Goal: Contribute content

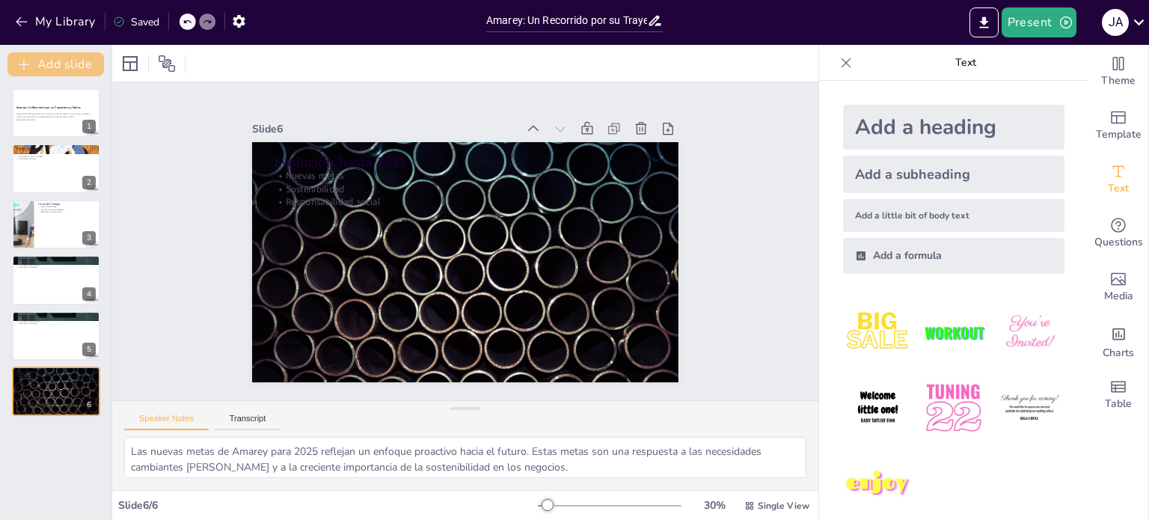
scroll to position [15, 0]
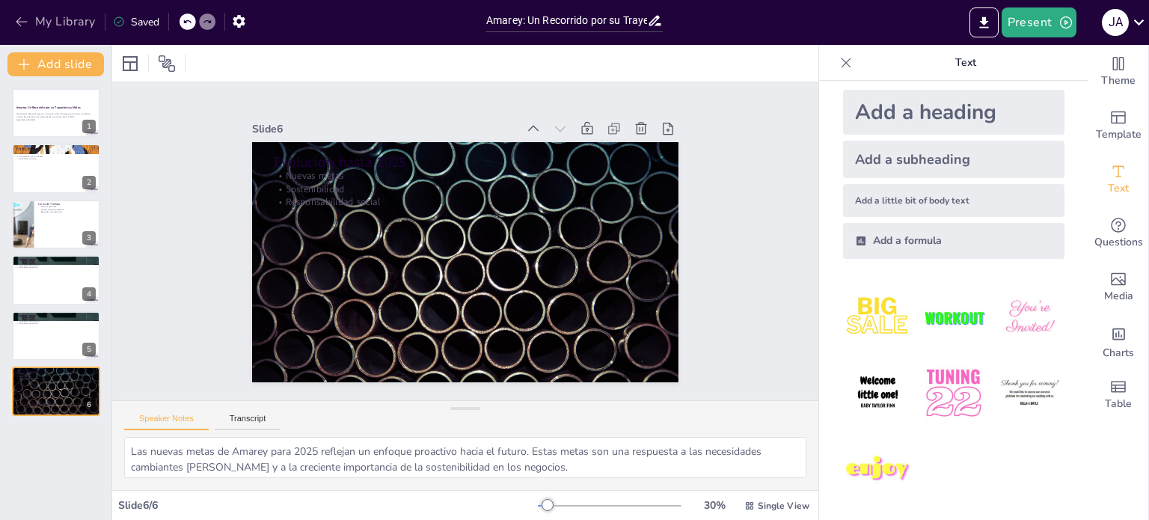
click at [15, 16] on icon "button" at bounding box center [21, 21] width 15 height 15
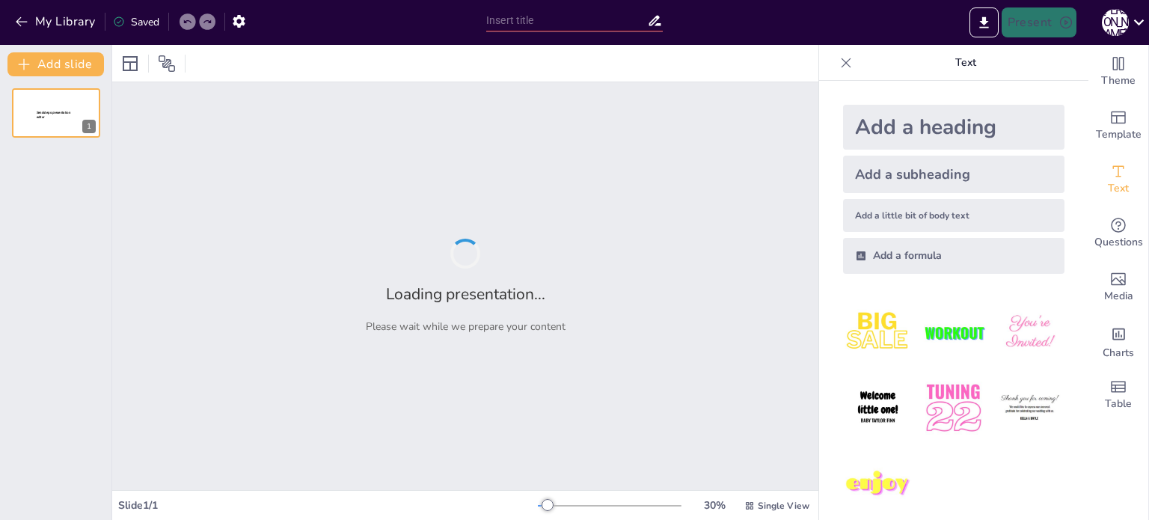
type input "New Sendsteps"
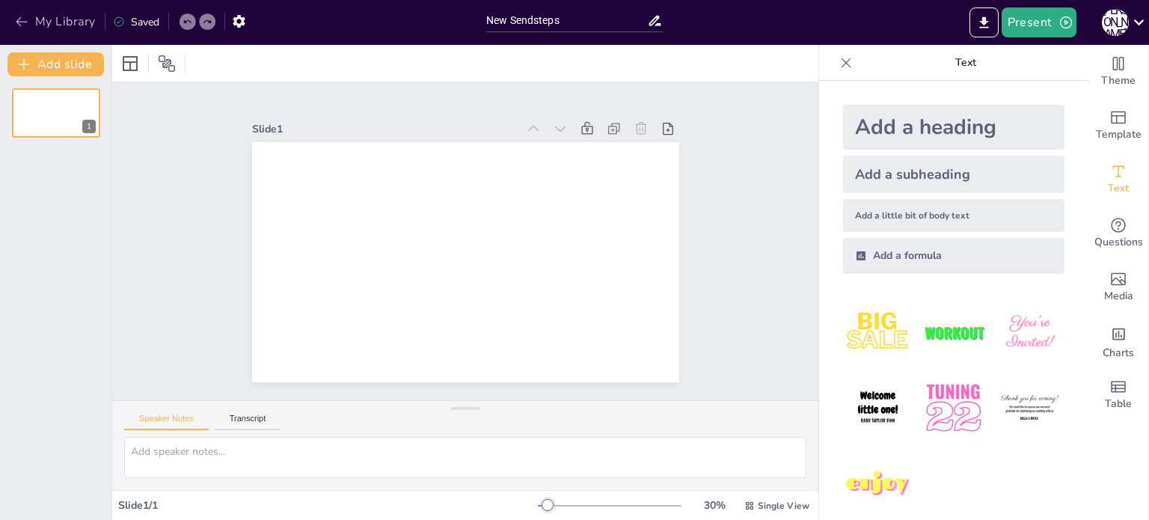
click at [34, 19] on button "My Library" at bounding box center [56, 22] width 90 height 24
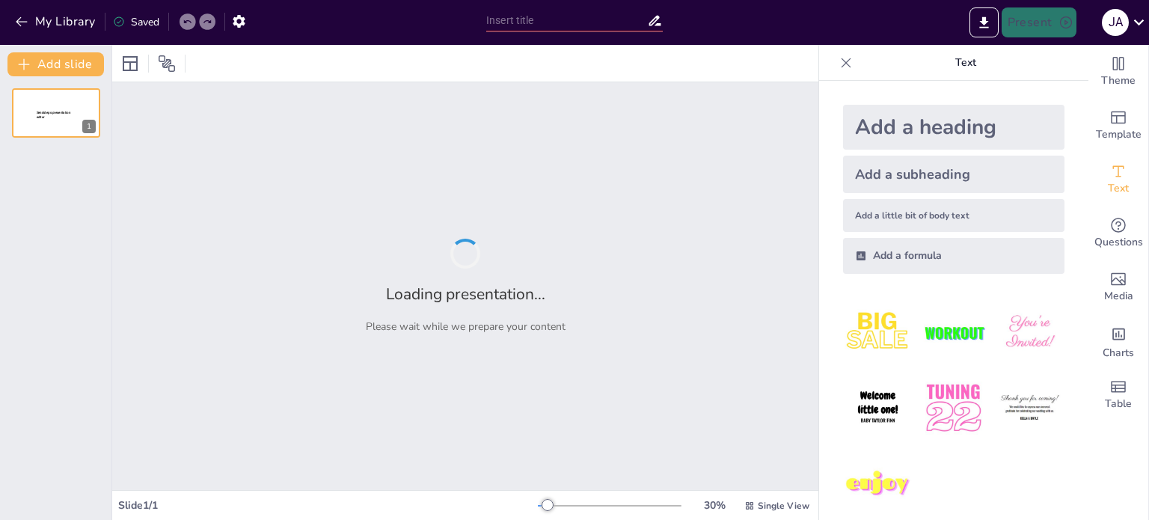
type input "Evolución y Crecimiento del Grupo Amarey: 40 Años de Compromiso con la Salud"
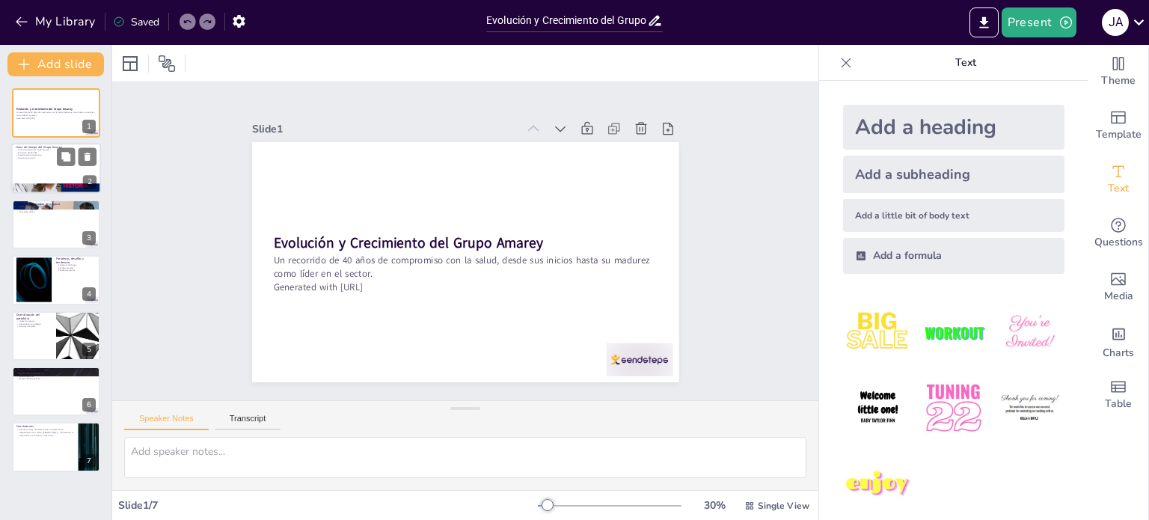
click at [42, 160] on div at bounding box center [56, 169] width 90 height 51
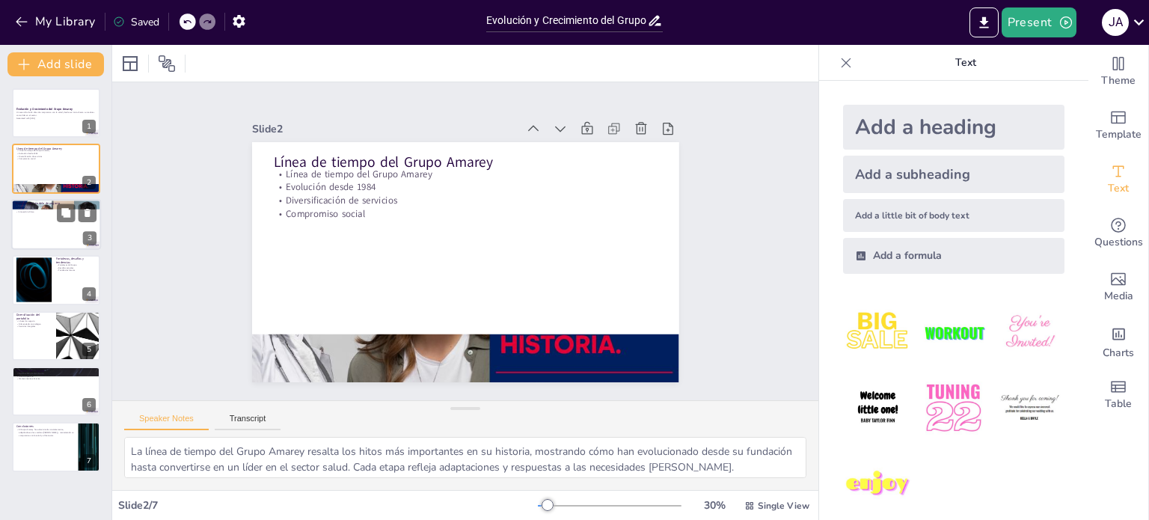
click at [55, 224] on div at bounding box center [56, 224] width 90 height 51
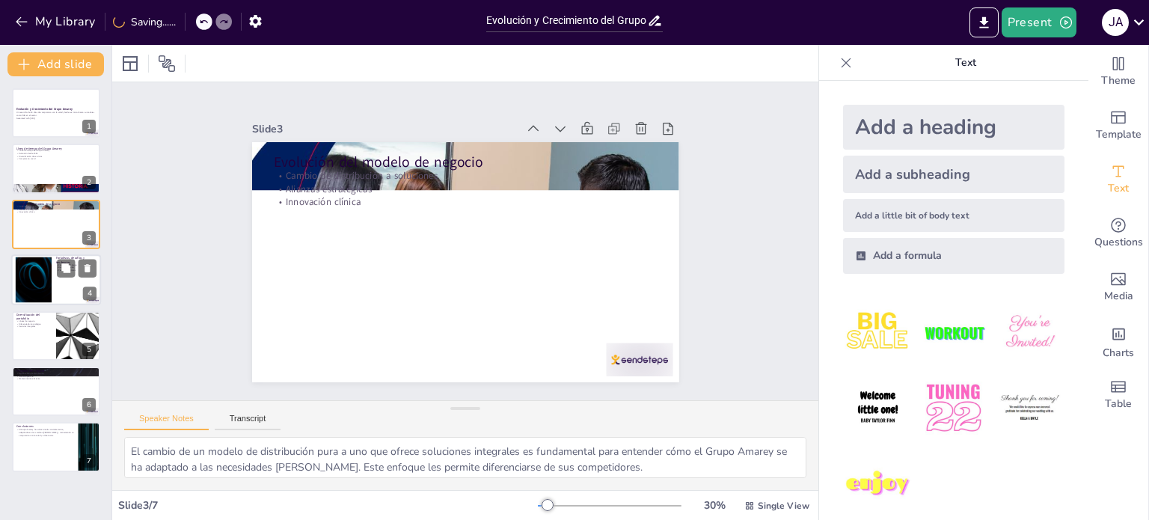
click at [64, 294] on div at bounding box center [56, 279] width 90 height 51
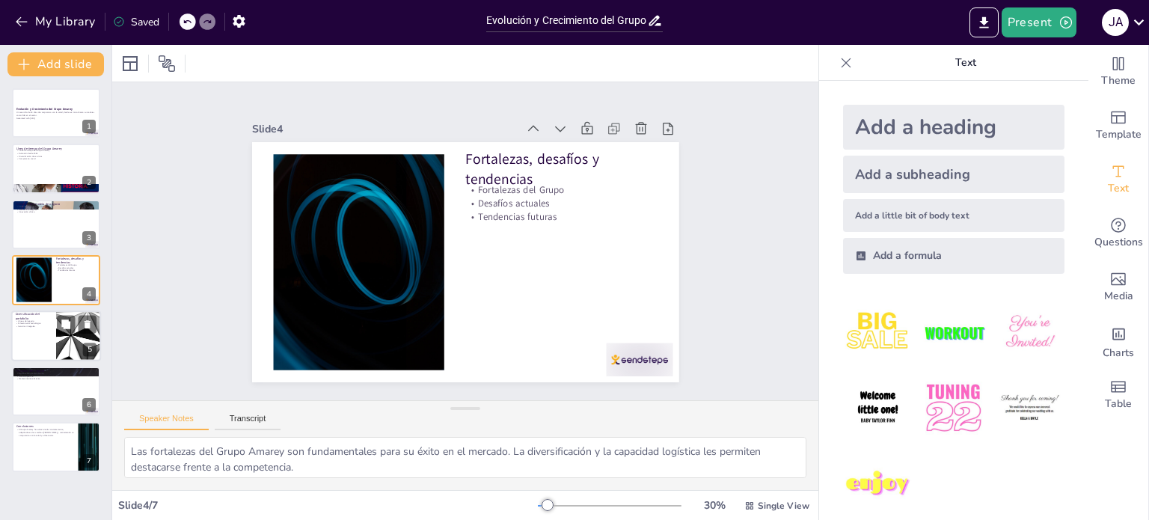
click at [53, 341] on div at bounding box center [56, 335] width 90 height 51
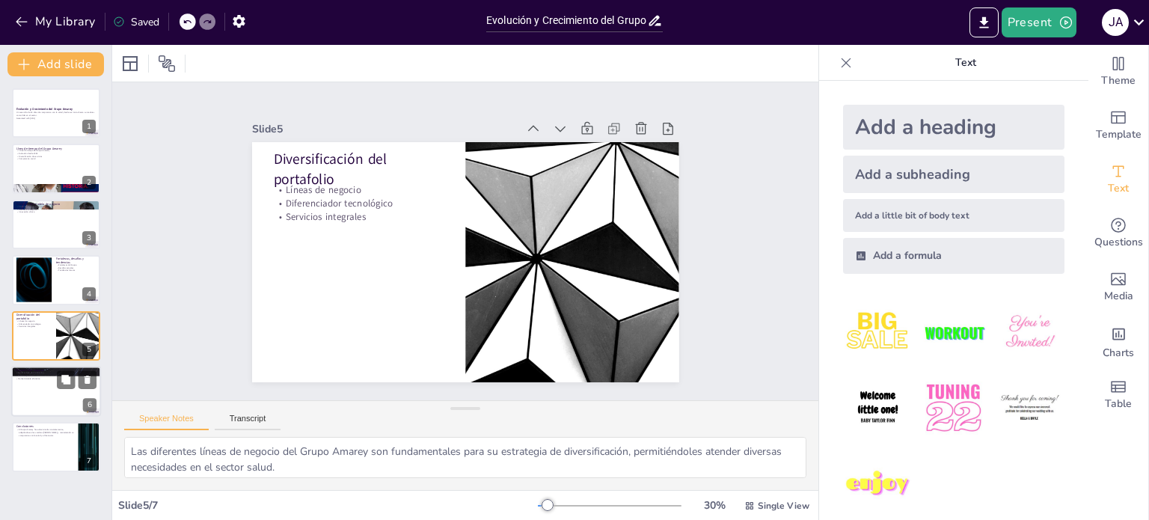
click at [41, 396] on div at bounding box center [56, 391] width 90 height 51
type textarea "La optimización de la distribución es vital para el éxito del Grupo Amarey, ya …"
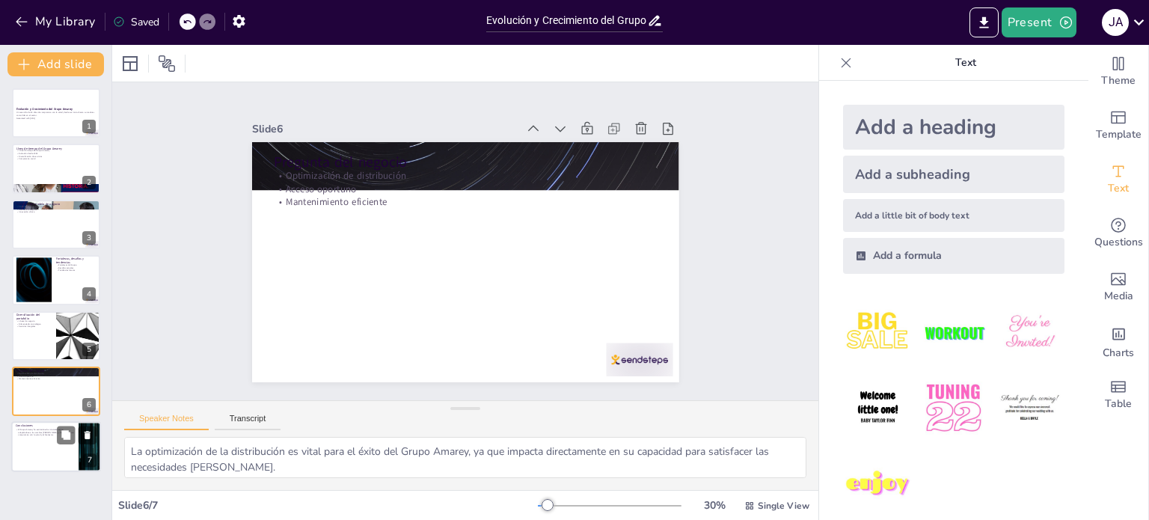
click at [54, 441] on div at bounding box center [56, 447] width 90 height 51
